Goal: Information Seeking & Learning: Learn about a topic

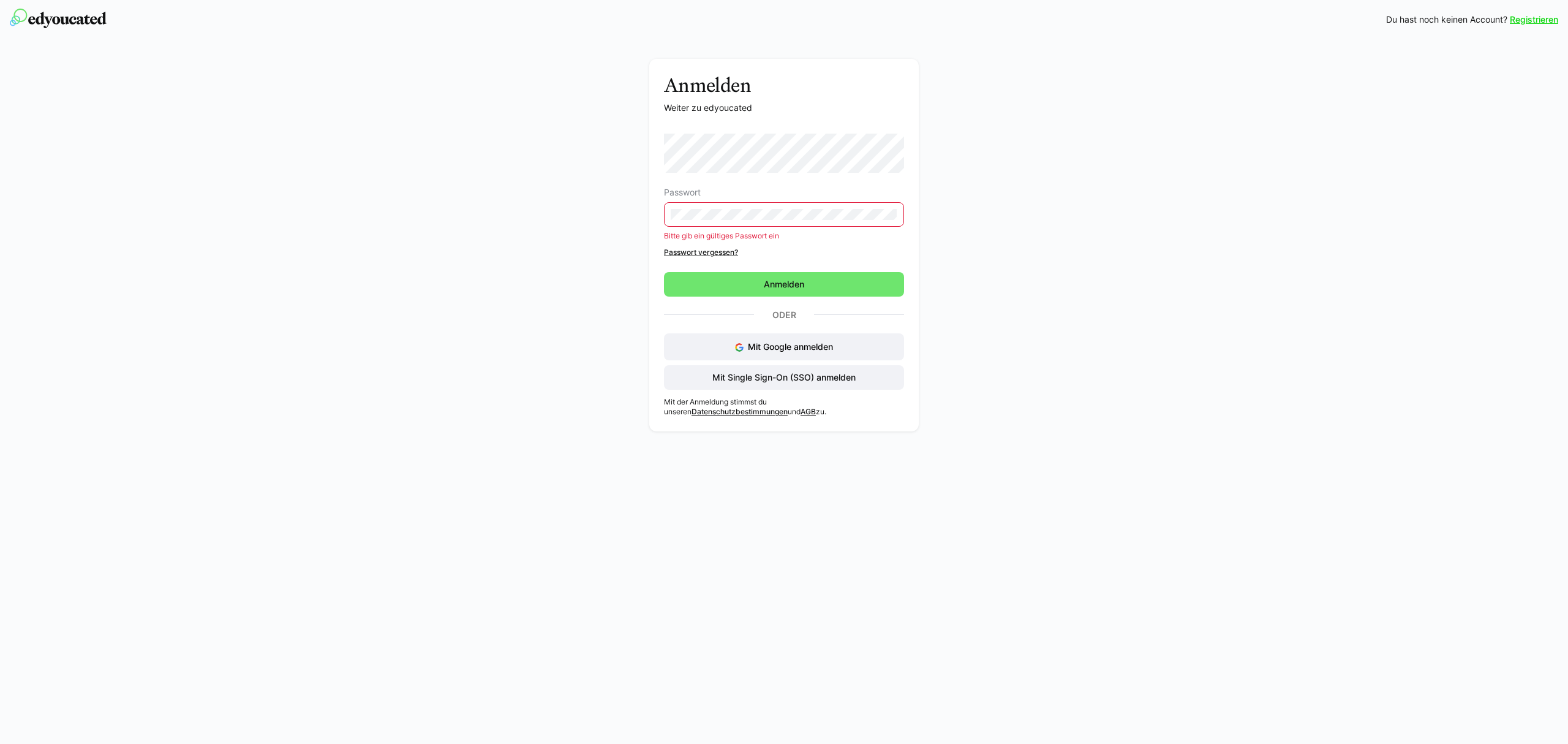
drag, startPoint x: 747, startPoint y: 222, endPoint x: 528, endPoint y: 228, distance: 219.1
click at [525, 225] on div "Anmelden Weiter zu edyoucated Passwort Bitte gib ein gültiges Passwort ein Pass…" at bounding box center [784, 247] width 690 height 379
click at [603, 212] on div "Anmelden Weiter zu edyoucated Passwort Bitte gib ein gültiges Passwort ein Pass…" at bounding box center [784, 247] width 690 height 379
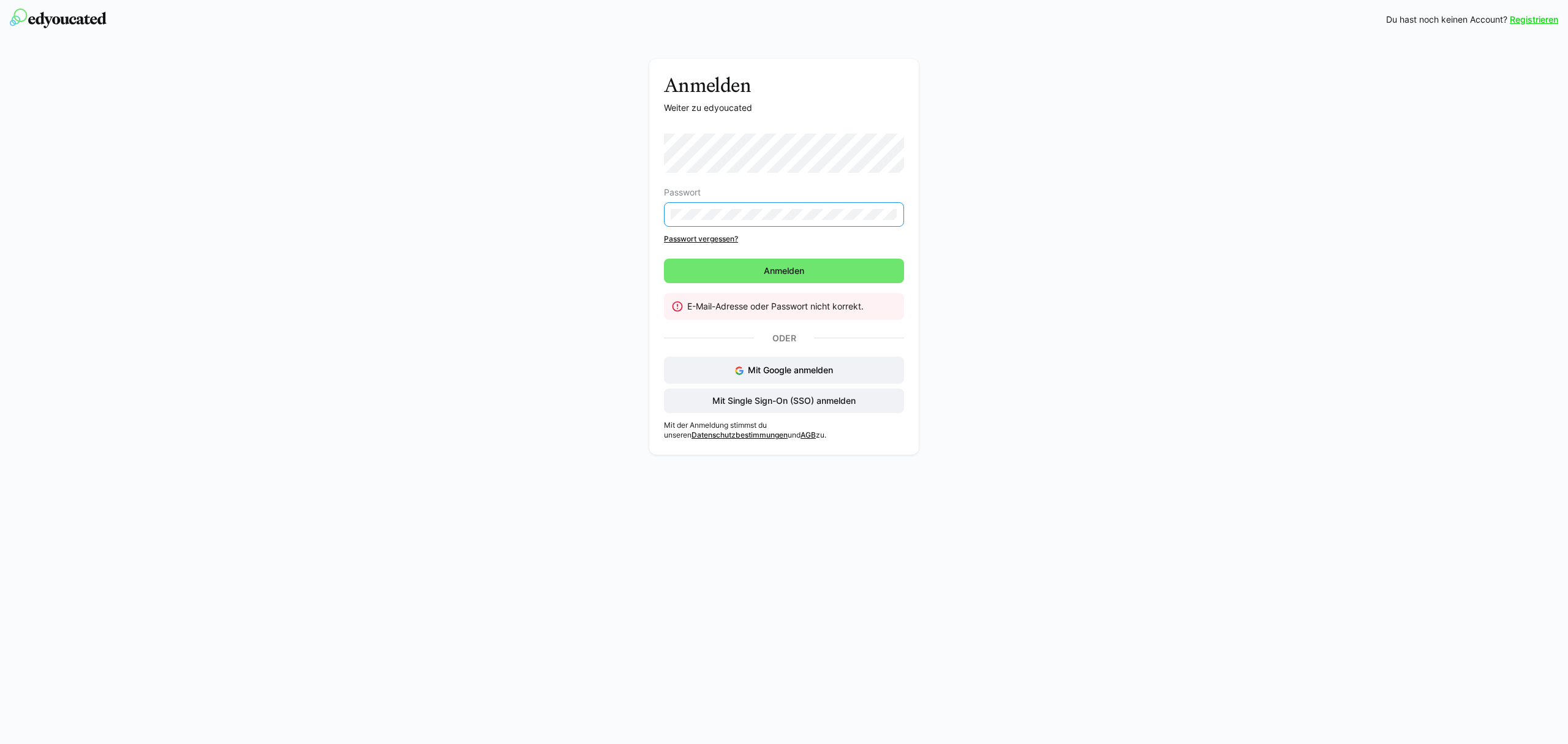
click at [724, 236] on link "Passwort vergessen?" at bounding box center [784, 238] width 240 height 10
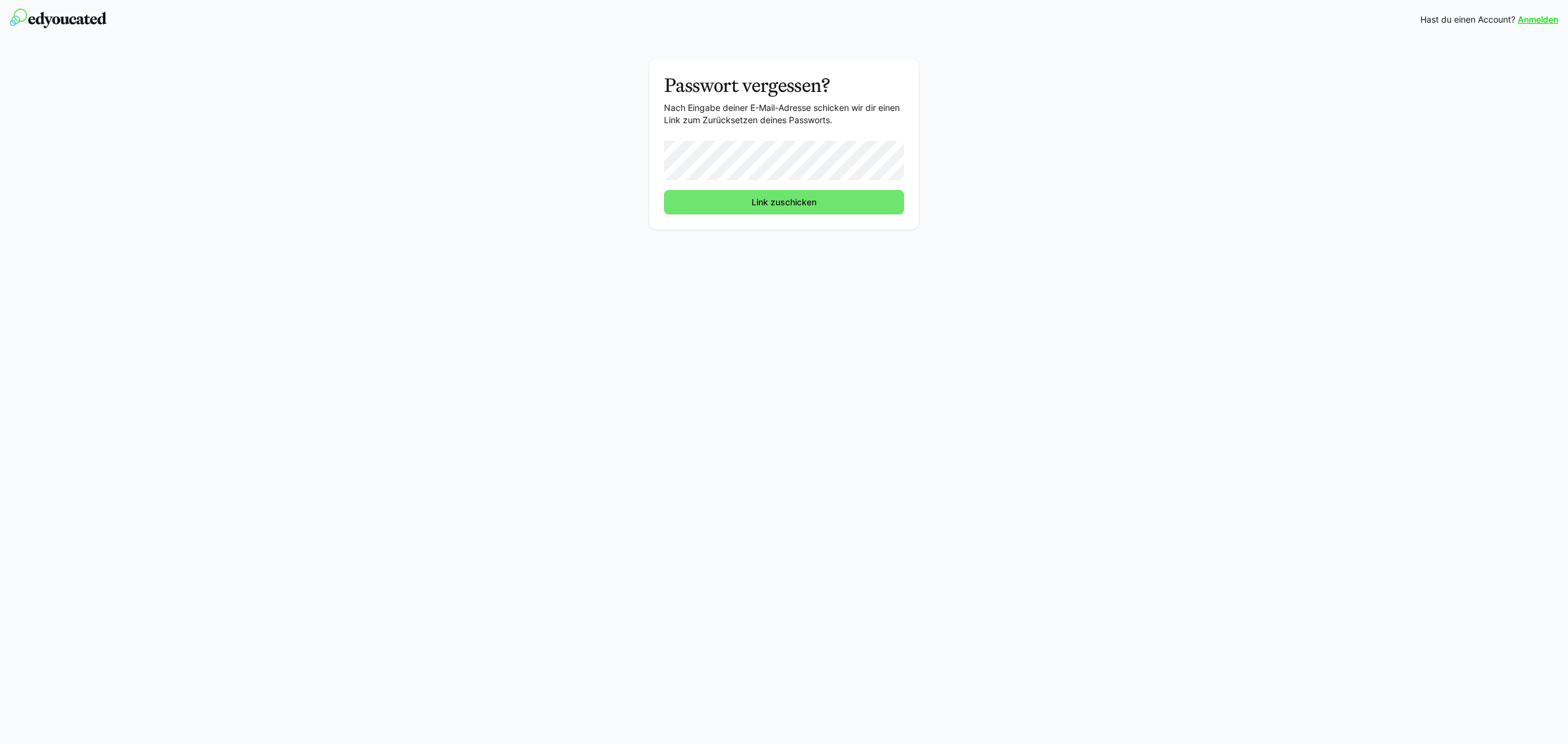
click at [664, 190] on button "Link zuschicken" at bounding box center [784, 202] width 240 height 25
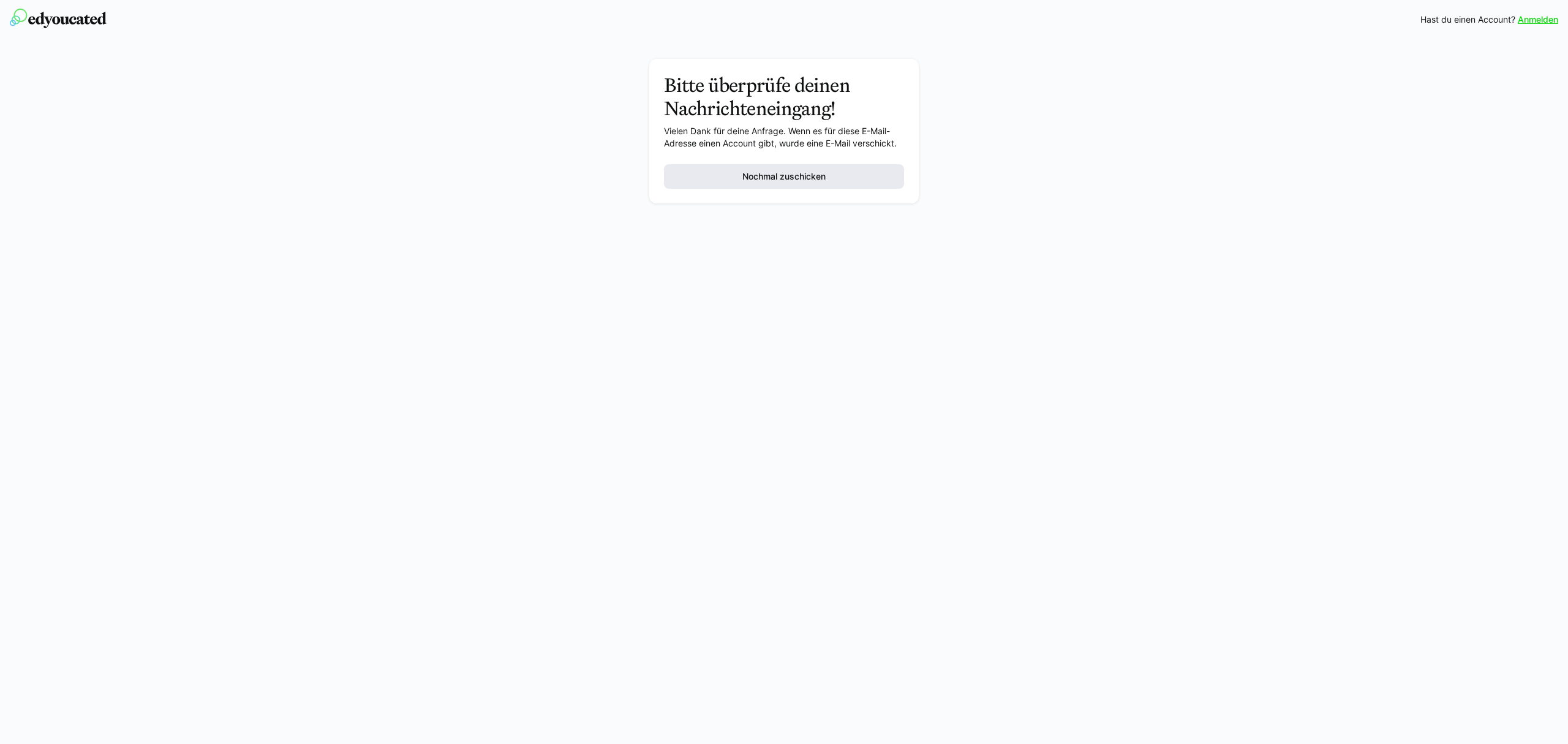
click at [784, 185] on span "Nochmal zuschicken" at bounding box center [784, 176] width 240 height 25
drag, startPoint x: 817, startPoint y: 170, endPoint x: 806, endPoint y: 173, distance: 11.4
click at [817, 171] on span "Nochmal zuschicken" at bounding box center [784, 176] width 87 height 12
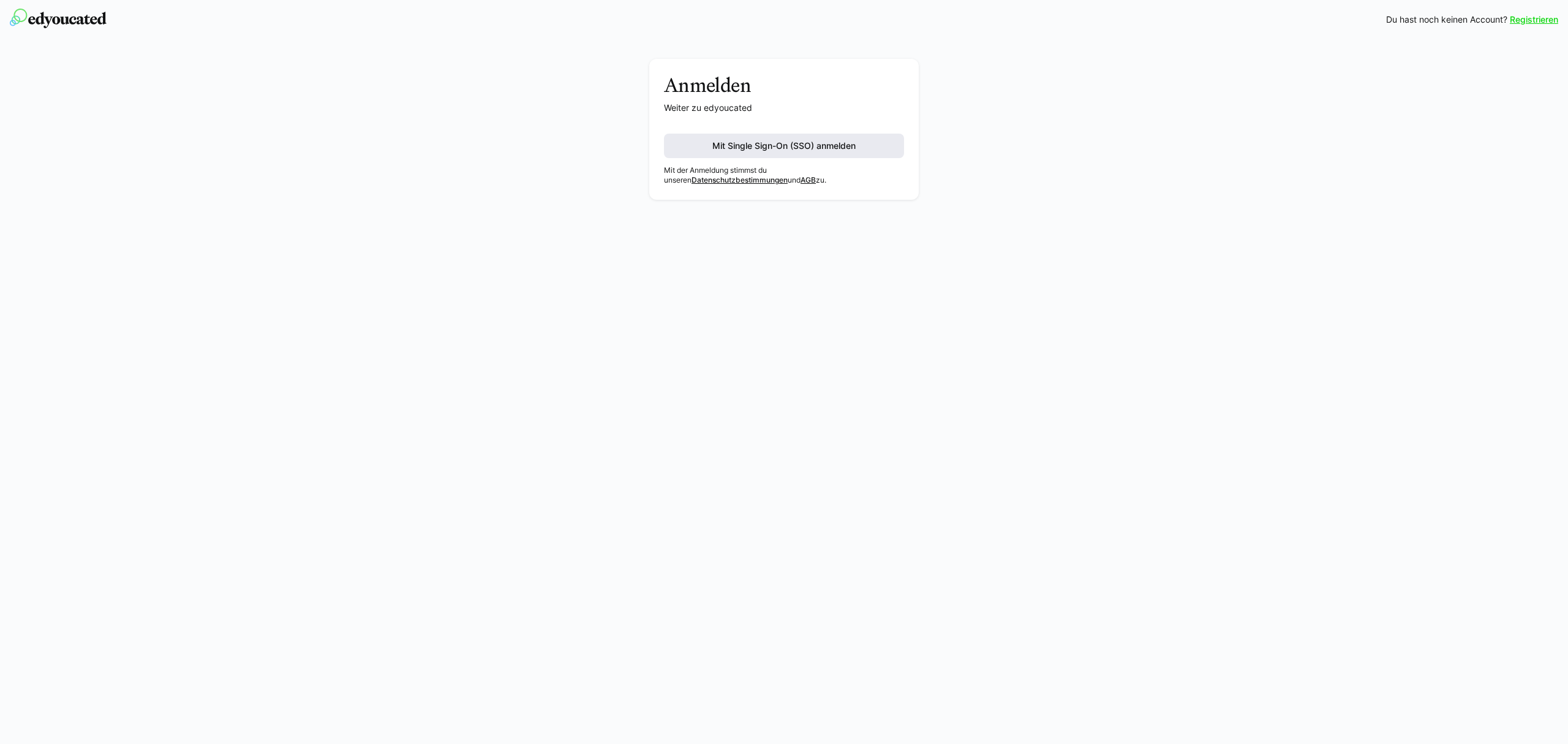
click at [772, 135] on span "Mit Single Sign-On (SSO) anmelden" at bounding box center [784, 145] width 240 height 25
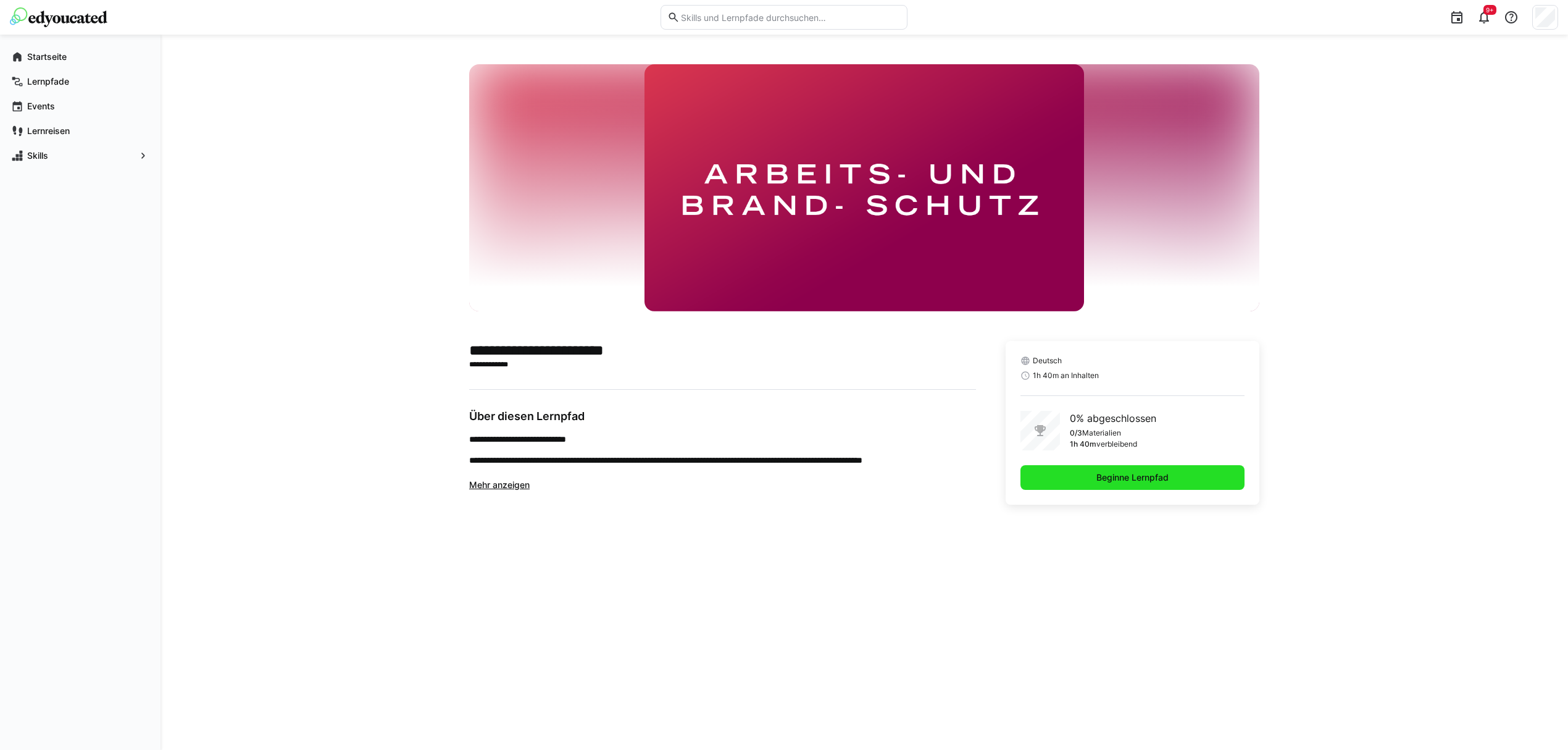
click at [1150, 482] on span "Beginne Lernpfad" at bounding box center [1132, 477] width 76 height 12
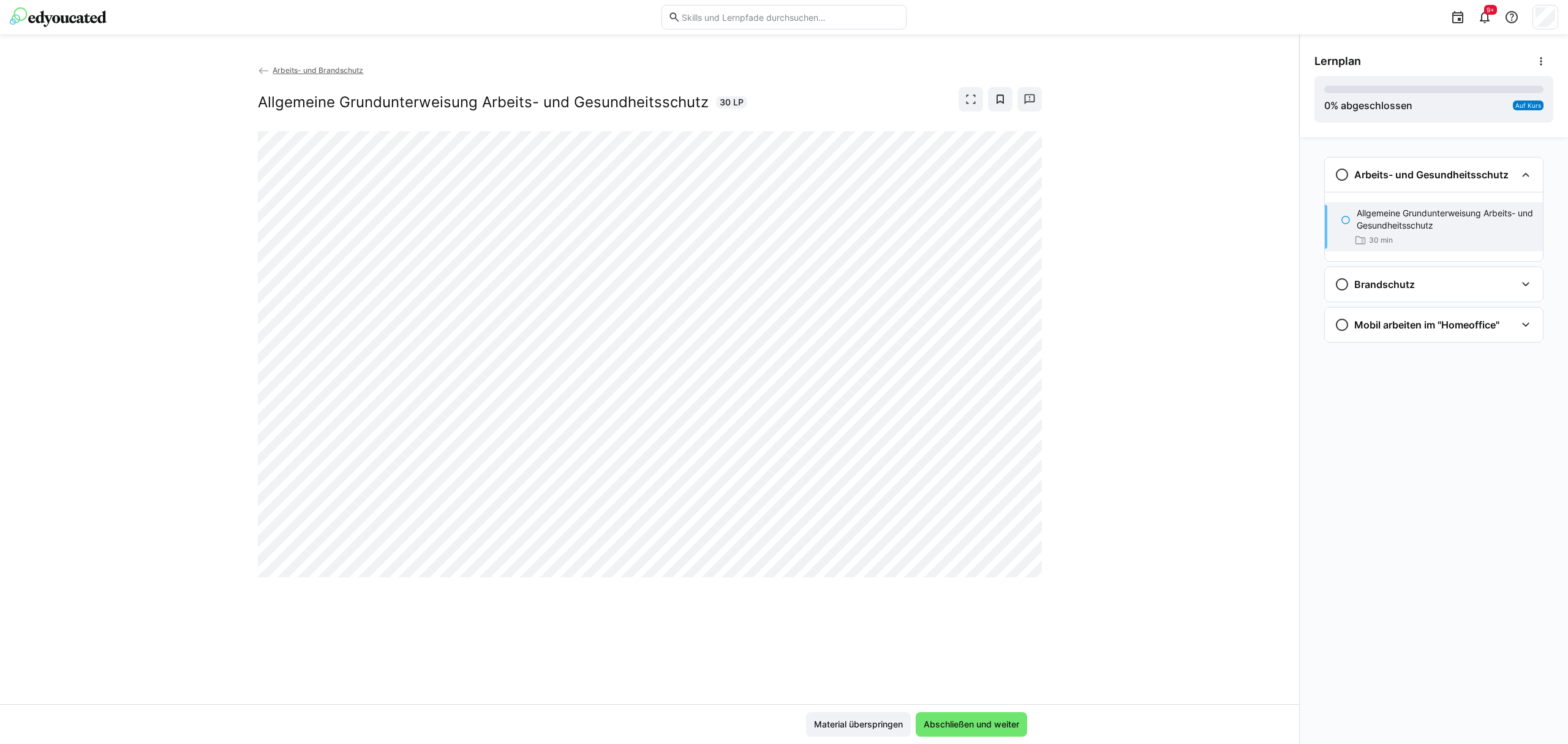
click at [287, 60] on div "Arbeits- und Brandschutz Allgemeine Grundunterweisung Arbeits- und Gesundheitss…" at bounding box center [650, 389] width 1300 height 709
click at [290, 75] on app-back-navigation "Arbeits- und Brandschutz" at bounding box center [650, 70] width 784 height 14
click at [294, 68] on span "Arbeits- und Brandschutz" at bounding box center [318, 70] width 90 height 9
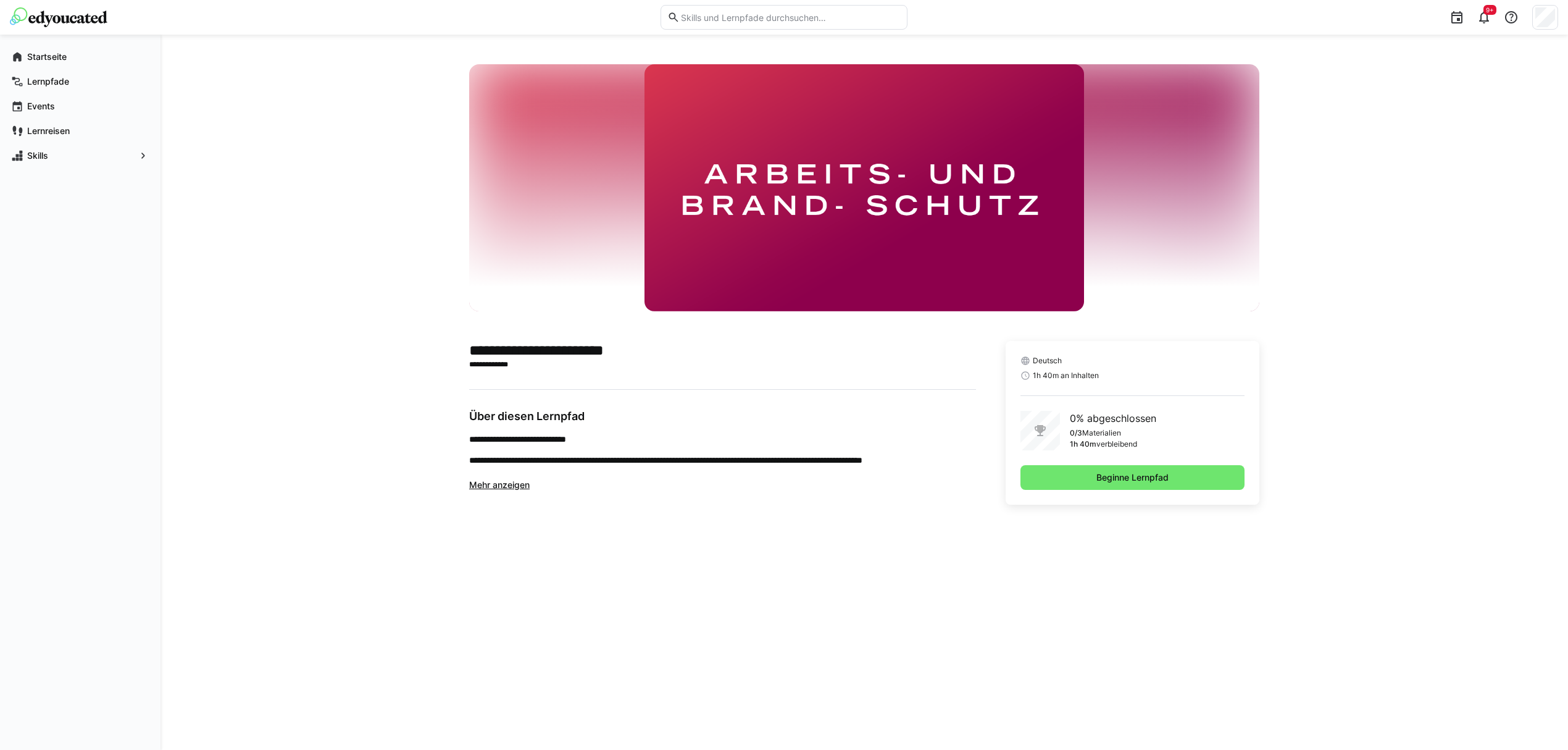
click at [514, 485] on span "Mehr anzeigen" at bounding box center [499, 484] width 61 height 10
click at [807, 510] on p "**********" at bounding box center [722, 513] width 507 height 12
click at [1134, 479] on span "Beginne Lernpfad" at bounding box center [1132, 477] width 76 height 12
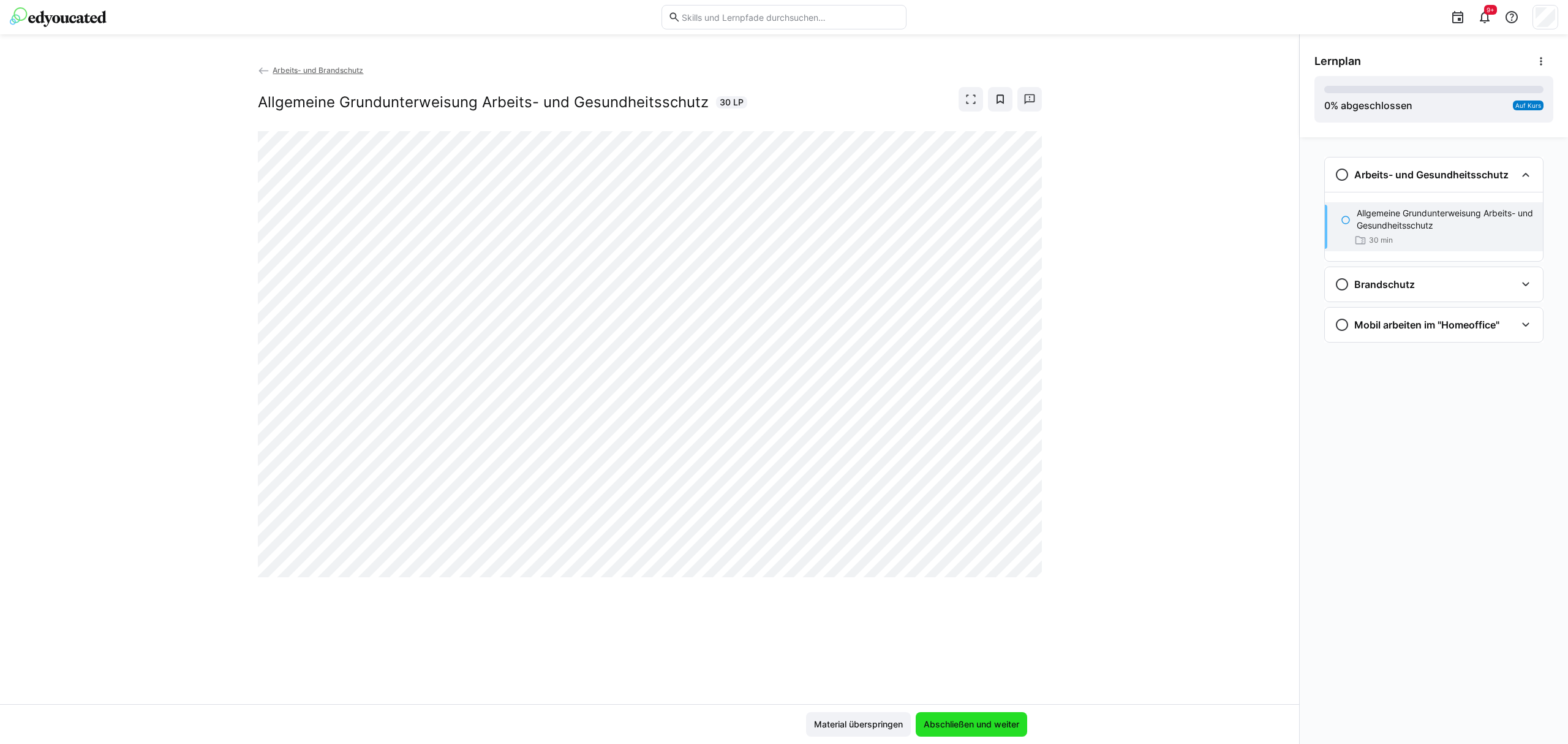
click at [965, 717] on span "Abschließen und weiter" at bounding box center [972, 724] width 111 height 25
click at [1134, 405] on div "Arbeits- und Brandschutz Allgemeine Grundunterweisung Arbeits- und Gesundheitss…" at bounding box center [650, 383] width 1300 height 640
drag, startPoint x: 1084, startPoint y: 359, endPoint x: 1089, endPoint y: 350, distance: 10.3
click at [1089, 350] on div "Arbeits- und Brandschutz Allgemeine Grundunterweisung Arbeits- und Gesundheitss…" at bounding box center [650, 383] width 1300 height 640
drag, startPoint x: 1093, startPoint y: 347, endPoint x: 1093, endPoint y: 339, distance: 8.0
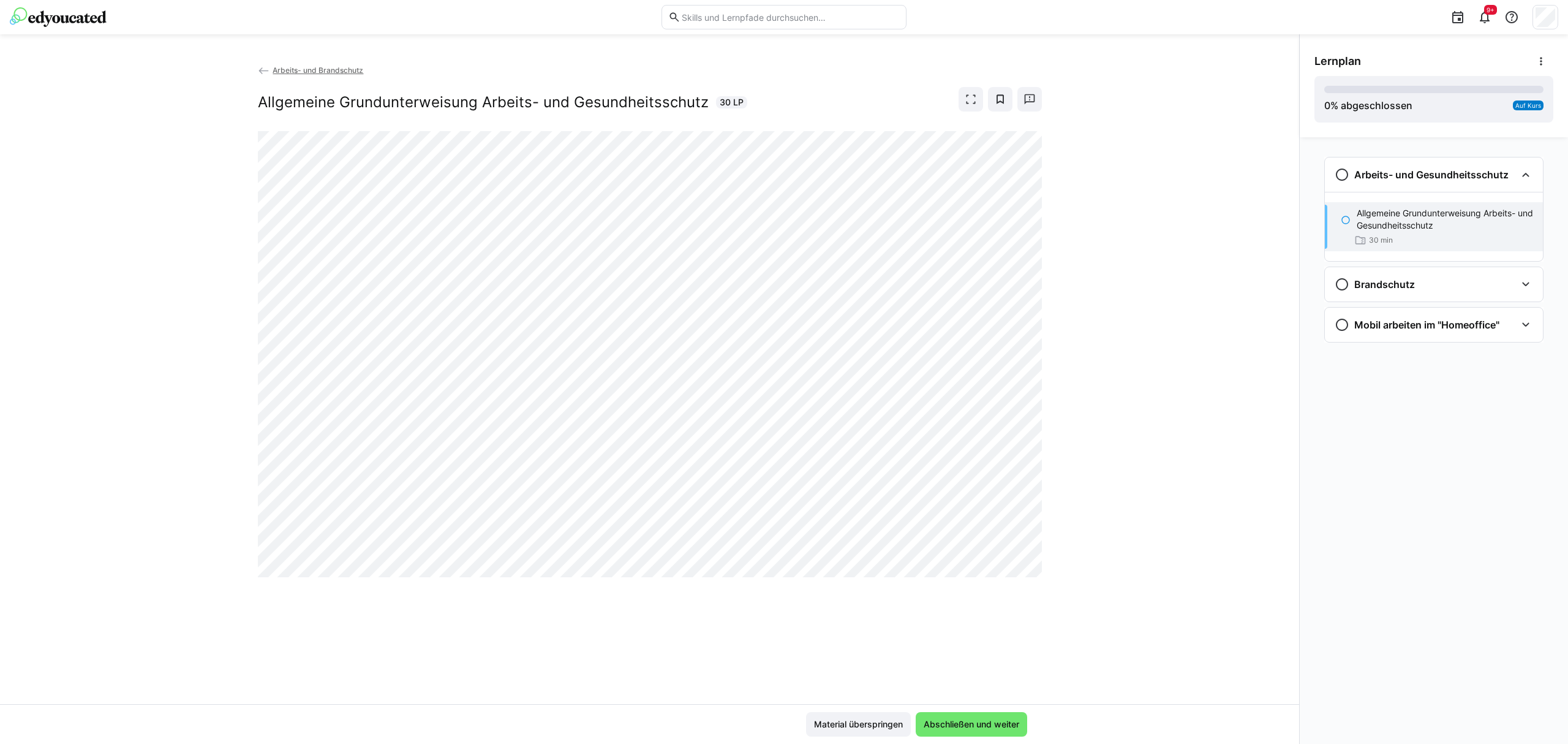
click at [1093, 349] on div "Arbeits- und Brandschutz Allgemeine Grundunterweisung Arbeits- und Gesundheitss…" at bounding box center [650, 383] width 1300 height 640
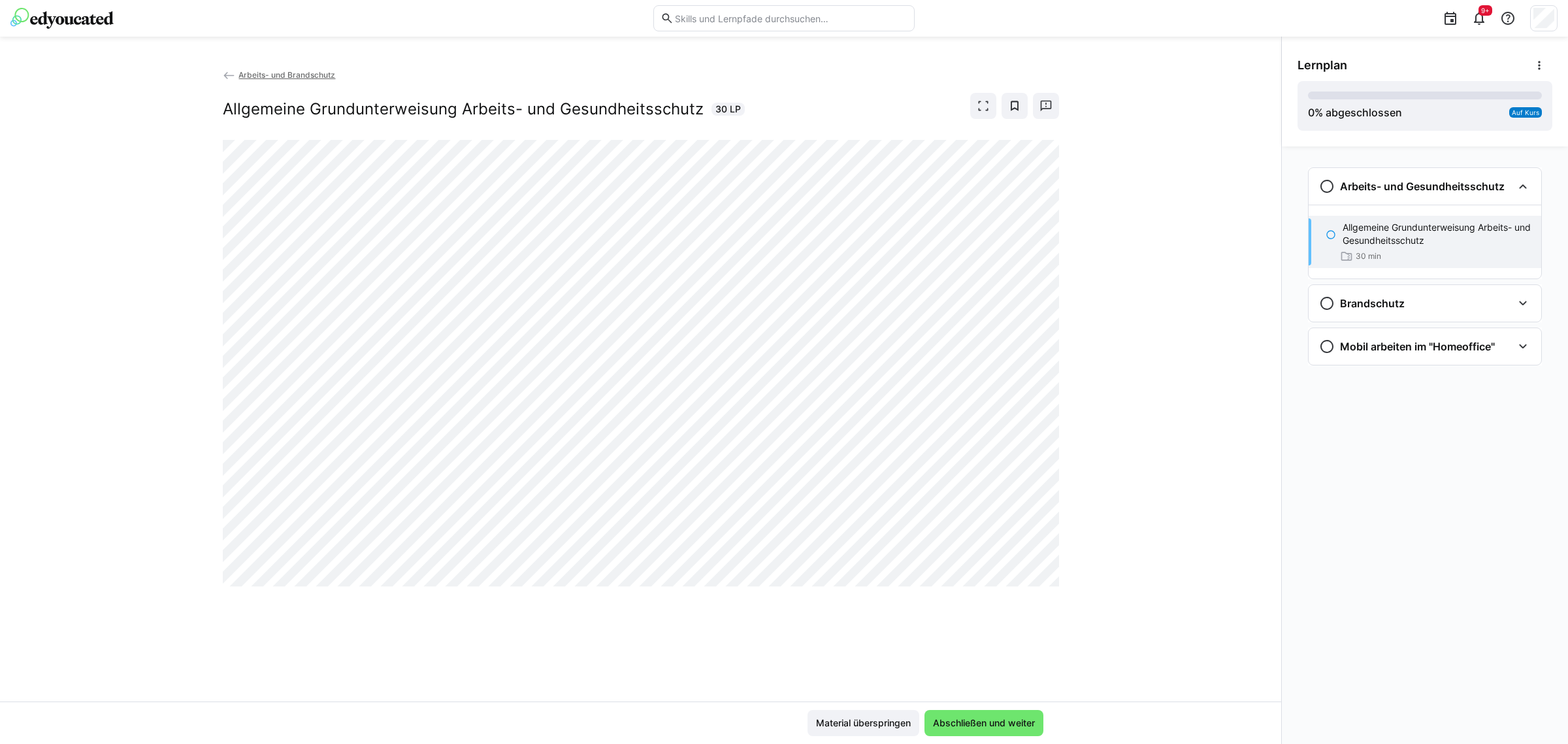
click at [1193, 293] on div "Arbeits- und Brandschutz Allgemeine Grundunterweisung Arbeits- und Gesundheitss…" at bounding box center [640, 385] width 1281 height 633
click at [967, 736] on span "Abschließen und weiter" at bounding box center [984, 723] width 119 height 26
